Goal: Transaction & Acquisition: Purchase product/service

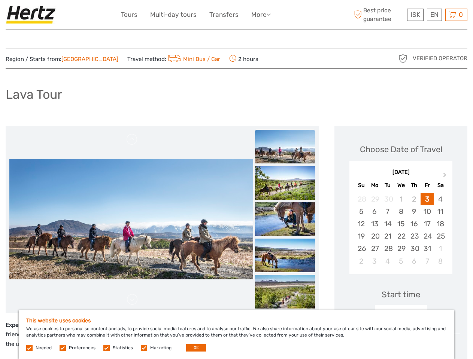
click at [202, 15] on ul "Tours Multi-day tours Transfers More Food & drink Travel Articles Back to Back …" at bounding box center [201, 14] width 161 height 11
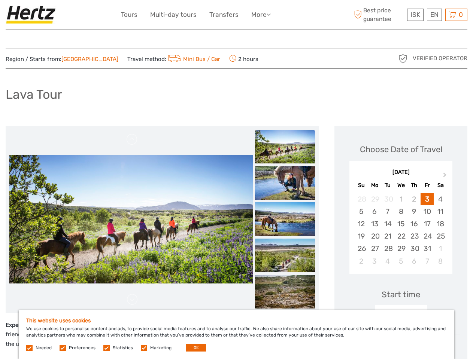
click at [261, 15] on link "More" at bounding box center [260, 14] width 19 height 11
click at [270, 14] on icon at bounding box center [269, 14] width 4 height 6
click at [415, 15] on span "ISK" at bounding box center [415, 14] width 10 height 7
click at [434, 15] on div "EN English Español Deutsch" at bounding box center [434, 15] width 15 height 12
click at [456, 15] on div "0 Items Total 0 ISK Checkout The shopping cart is empty." at bounding box center [456, 15] width 22 height 12
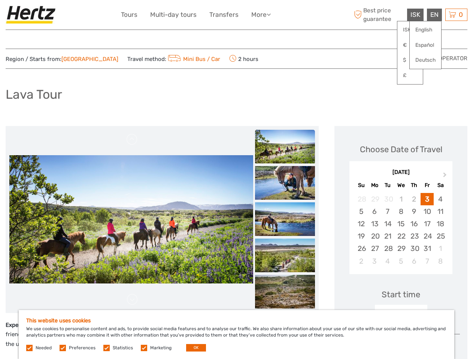
click at [131, 220] on img at bounding box center [131, 219] width 244 height 128
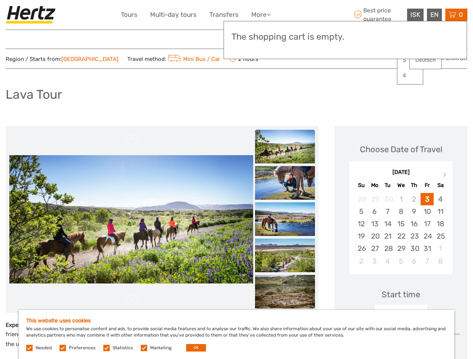
click at [132, 140] on link at bounding box center [132, 140] width 12 height 12
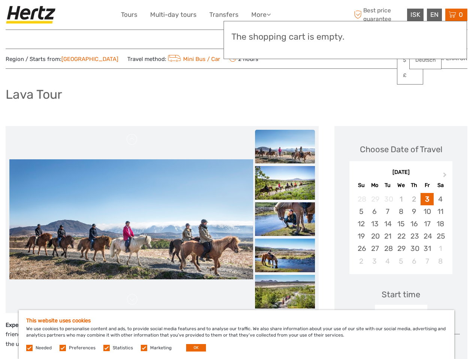
click at [132, 300] on link at bounding box center [132, 300] width 12 height 12
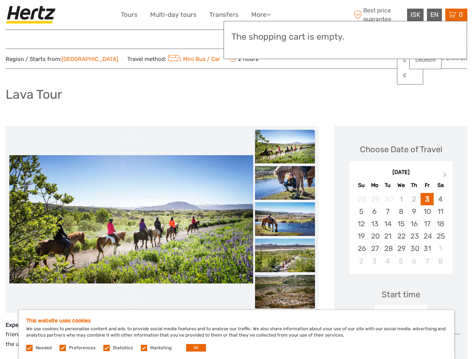
click at [285, 38] on h3 "The shopping cart is empty." at bounding box center [345, 37] width 228 height 10
